Goal: Information Seeking & Learning: Learn about a topic

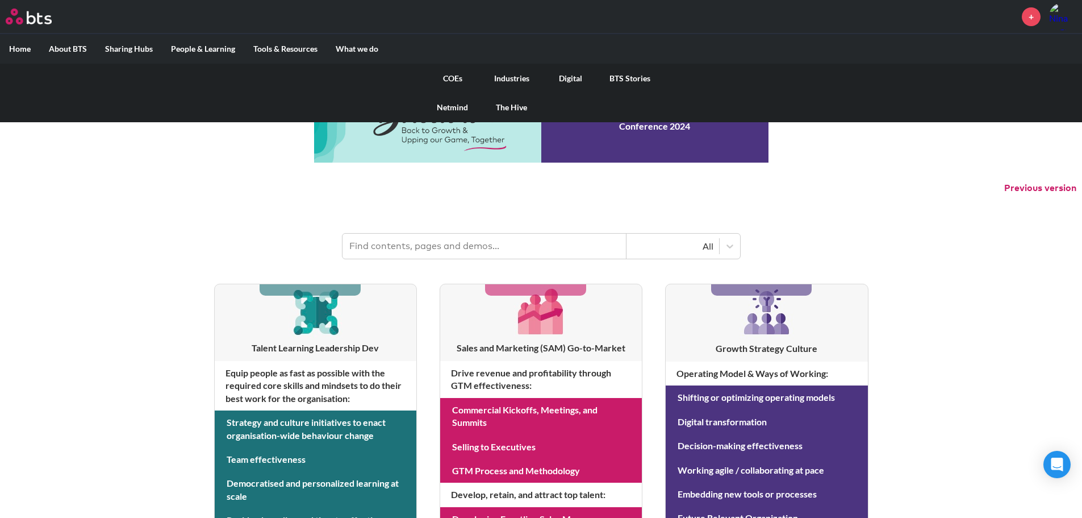
click at [458, 79] on link "COEs" at bounding box center [452, 79] width 59 height 30
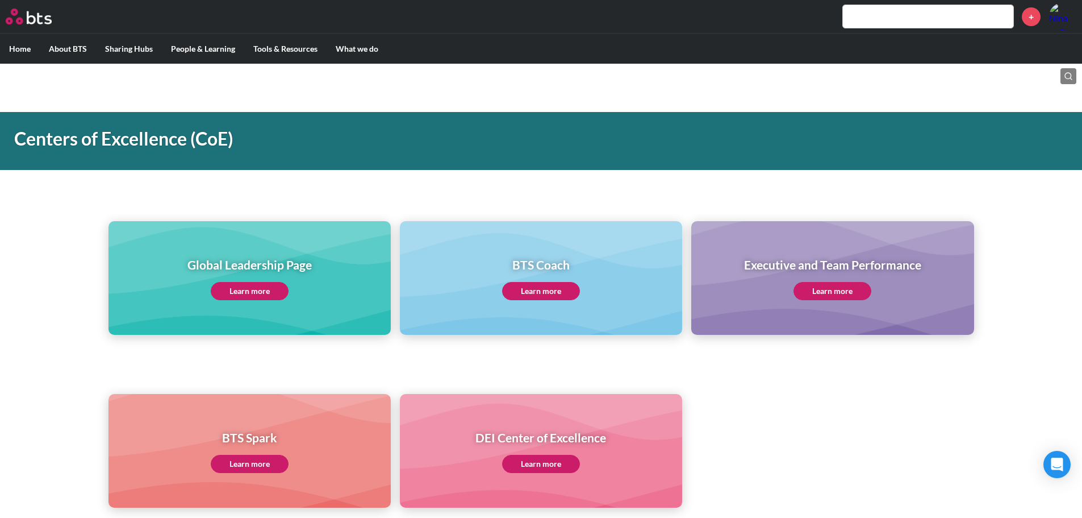
click at [254, 290] on link "Learn more" at bounding box center [250, 291] width 78 height 18
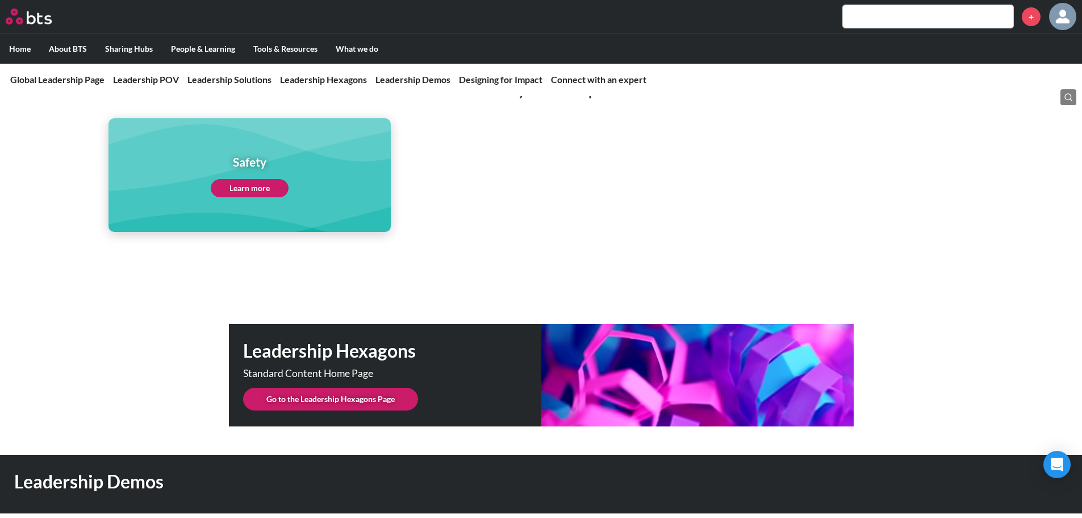
scroll to position [2835, 0]
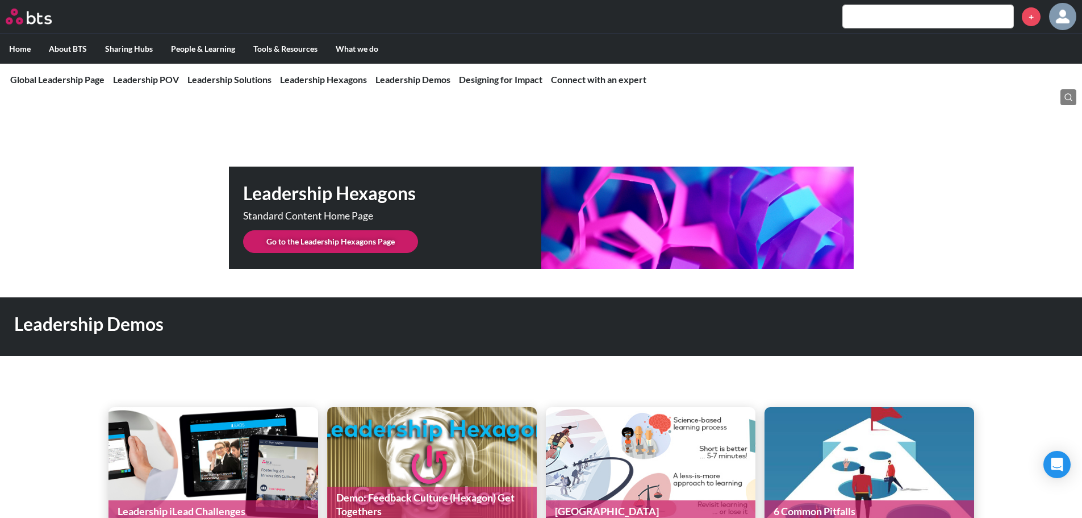
click at [360, 230] on link "Go to the Leadership Hexagons Page" at bounding box center [330, 241] width 175 height 23
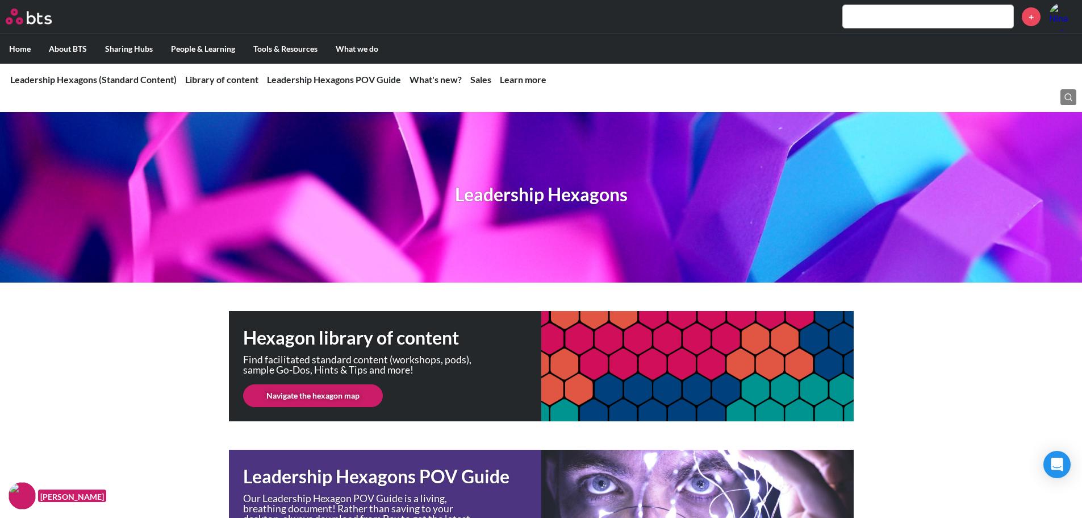
click at [331, 398] on link "Navigate the hexagon map" at bounding box center [313, 395] width 140 height 23
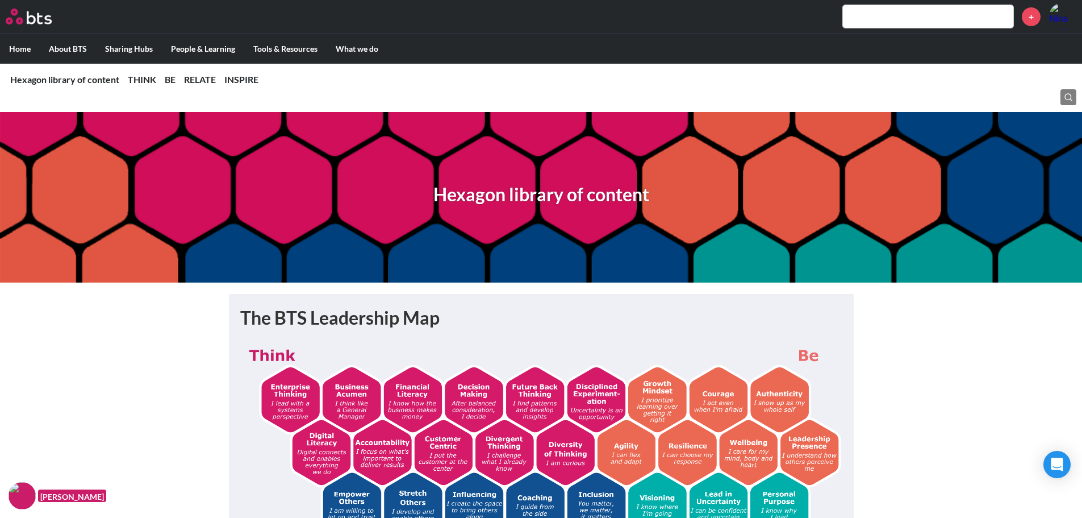
click at [555, 264] on div "Hexagon library of content" at bounding box center [541, 197] width 1082 height 170
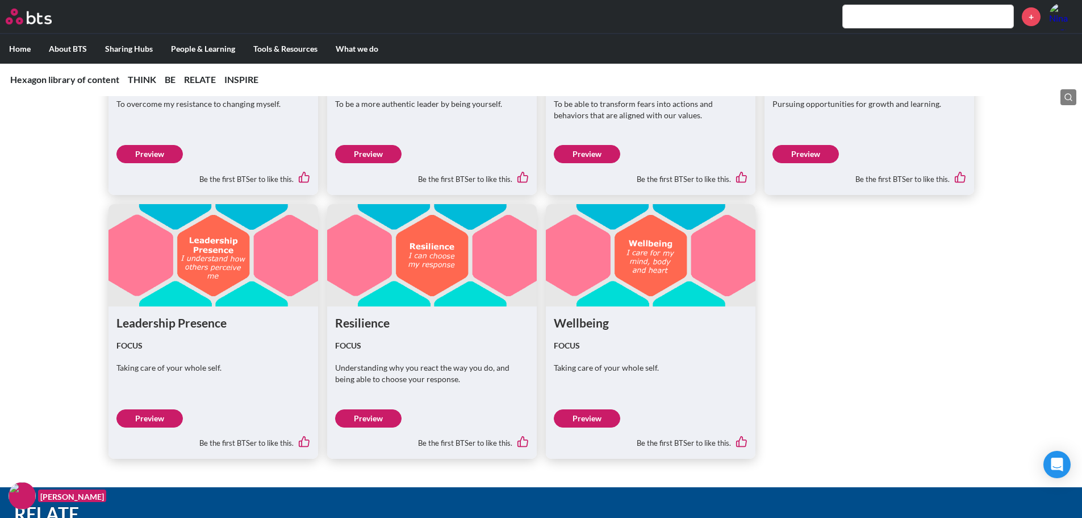
scroll to position [1947, 0]
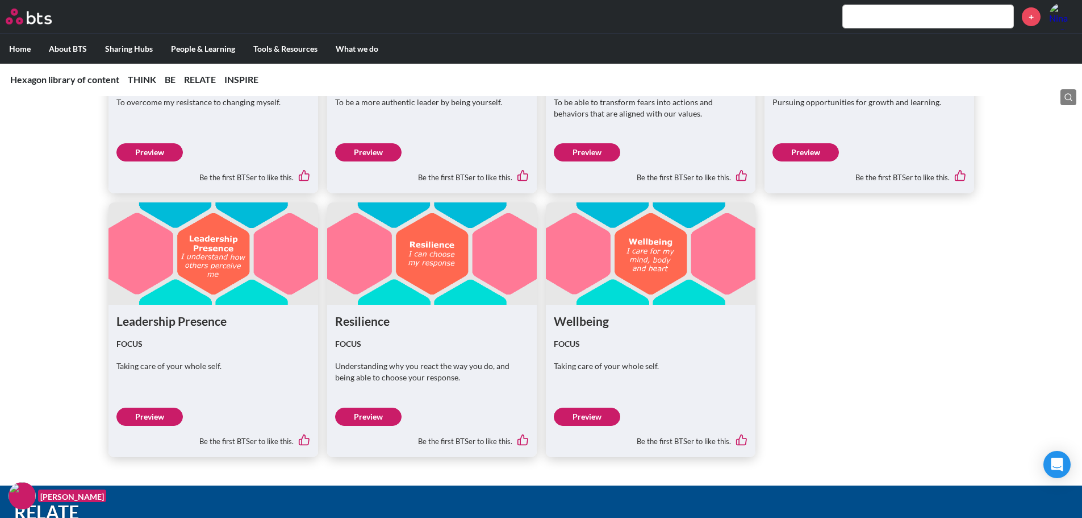
click at [380, 414] on link "Preview" at bounding box center [368, 416] width 66 height 18
